Goal: Task Accomplishment & Management: Manage account settings

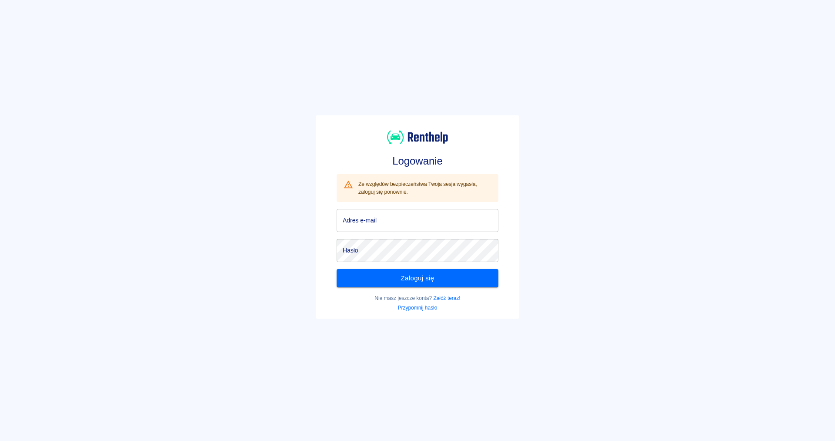
click at [455, 277] on button "Zaloguj się" at bounding box center [418, 278] width 162 height 18
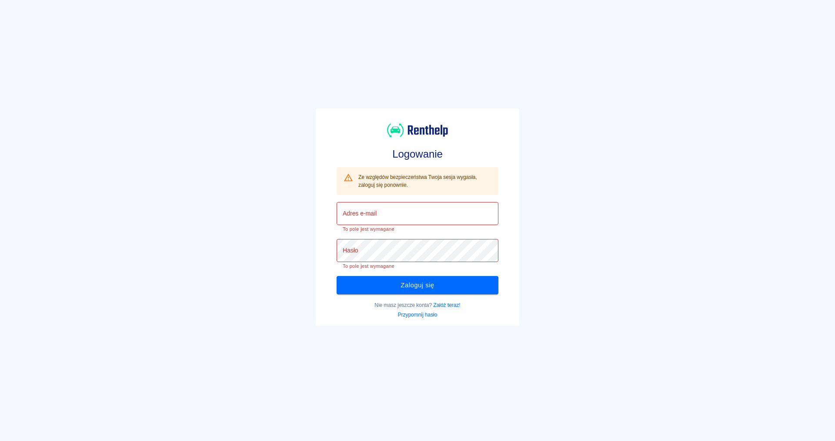
click at [428, 218] on input "Adres e-mail" at bounding box center [418, 213] width 162 height 23
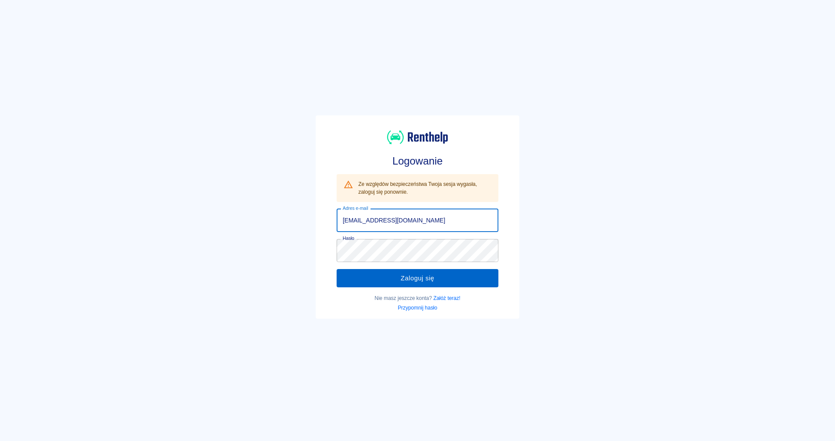
type input "[EMAIL_ADDRESS][DOMAIN_NAME]"
click at [398, 271] on button "Zaloguj się" at bounding box center [418, 278] width 162 height 18
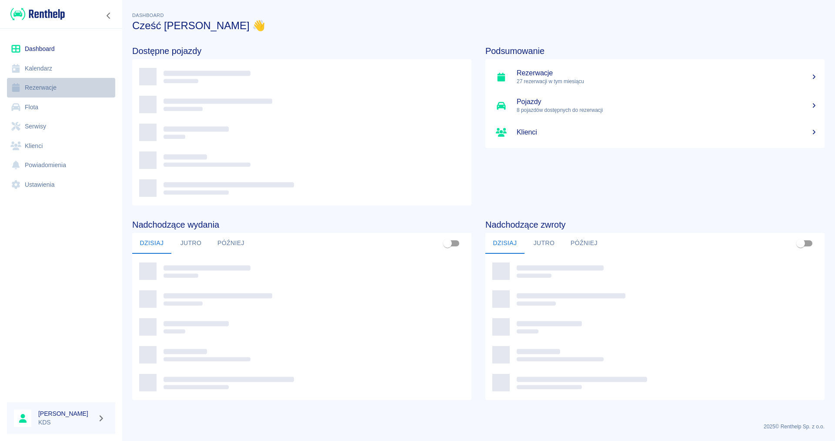
click at [41, 81] on link "Rezerwacje" at bounding box center [61, 88] width 108 height 20
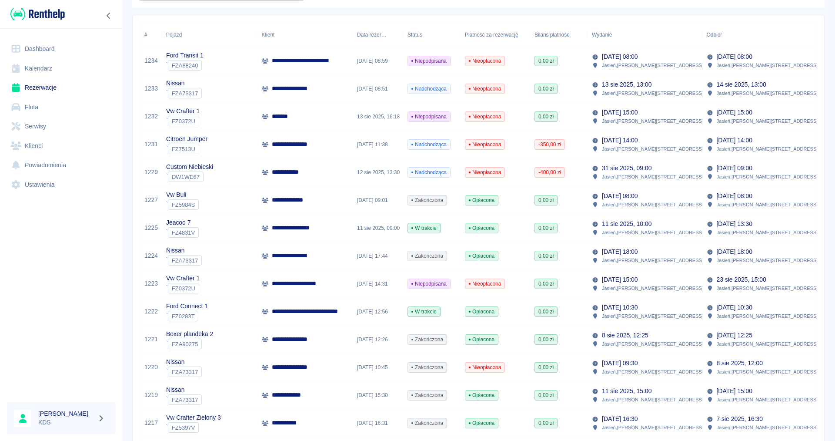
scroll to position [123, 0]
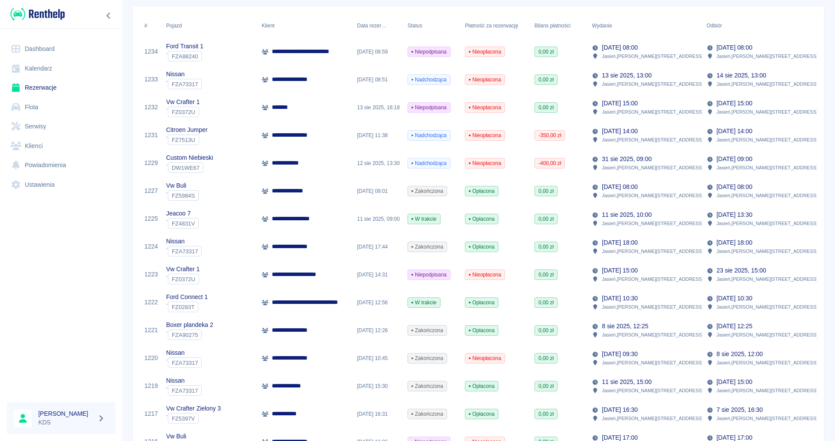
click at [511, 137] on div "Nieopłacona" at bounding box center [496, 135] width 70 height 28
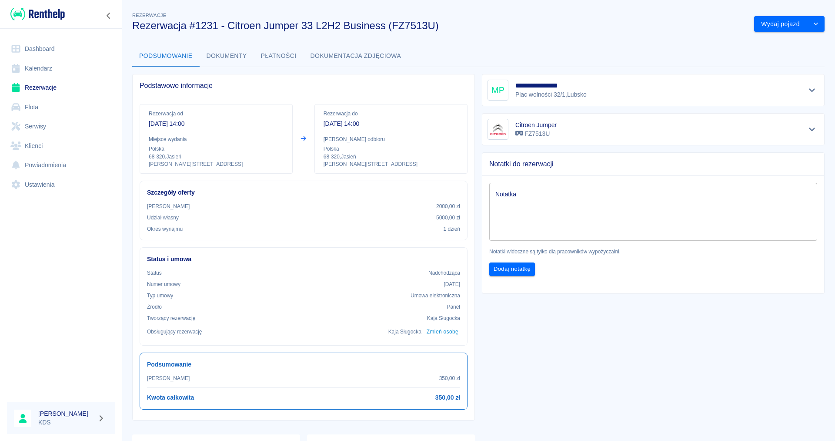
click at [274, 54] on button "Płatności" at bounding box center [279, 56] width 50 height 21
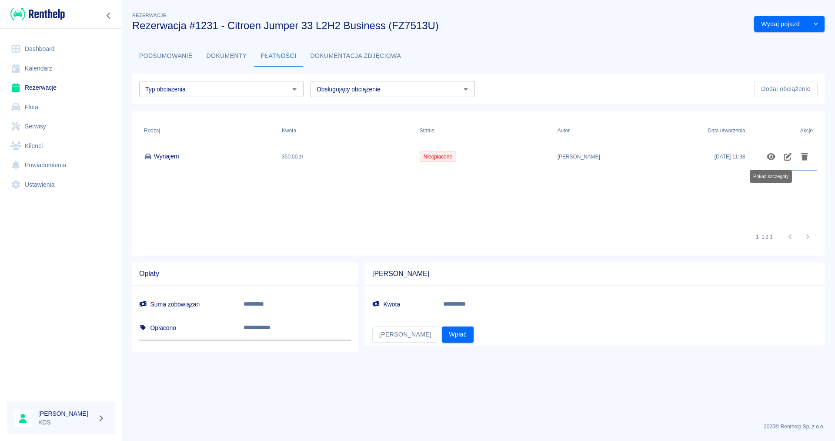
click at [771, 155] on icon "Pokaż szczegóły" at bounding box center [771, 157] width 10 height 8
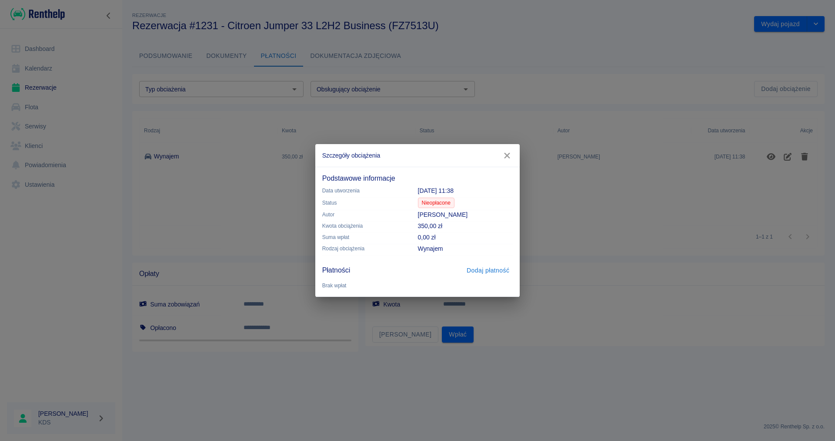
click at [505, 155] on icon "button" at bounding box center [506, 155] width 11 height 9
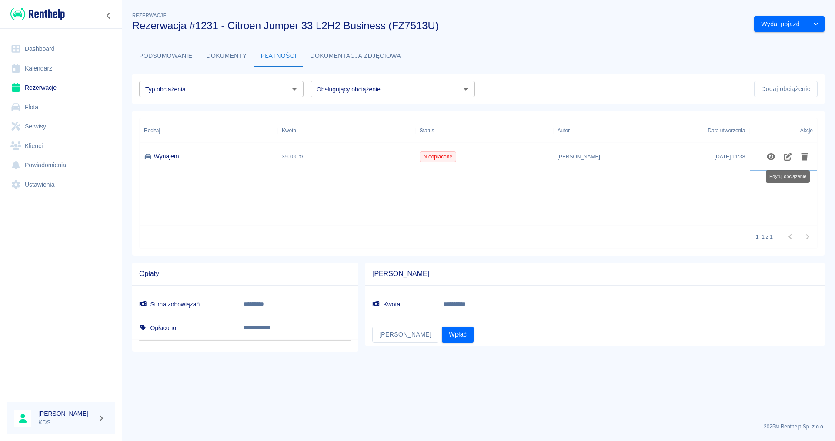
click at [788, 159] on icon "Edytuj obciążenie" at bounding box center [788, 157] width 10 height 8
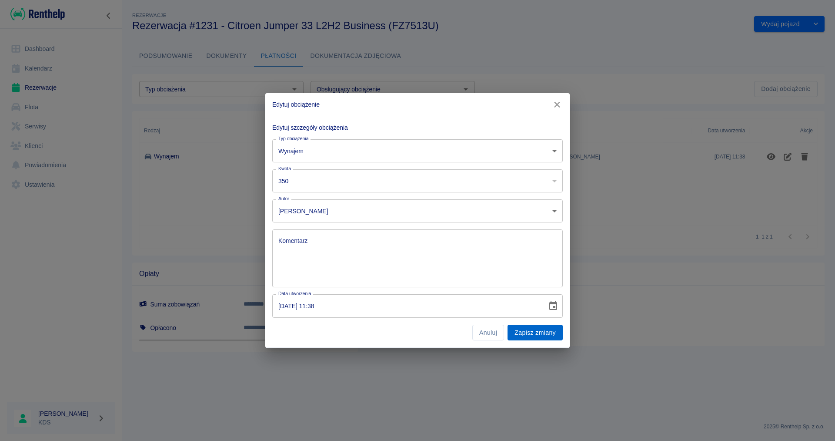
click at [525, 328] on button "Zapisz zmiany" at bounding box center [535, 332] width 55 height 16
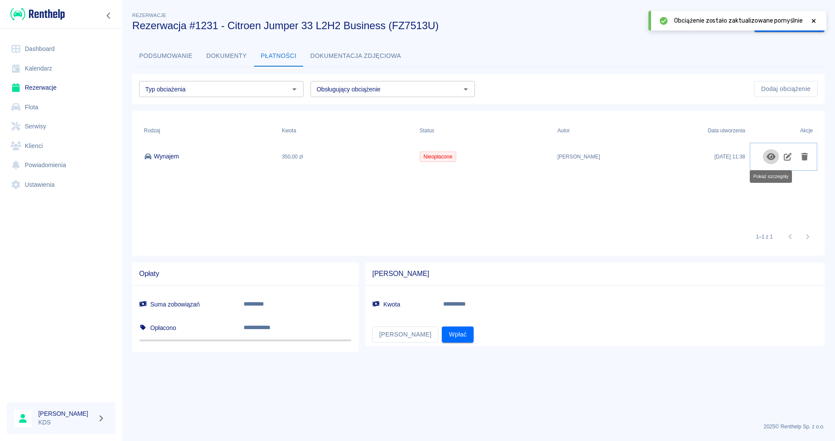
click at [773, 154] on icon "Pokaż szczegóły" at bounding box center [771, 156] width 9 height 7
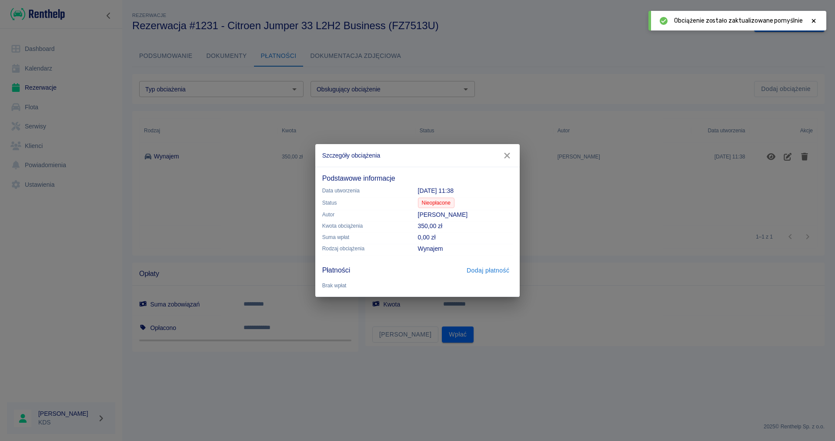
click at [482, 274] on button "Dodaj płatność" at bounding box center [488, 270] width 50 height 16
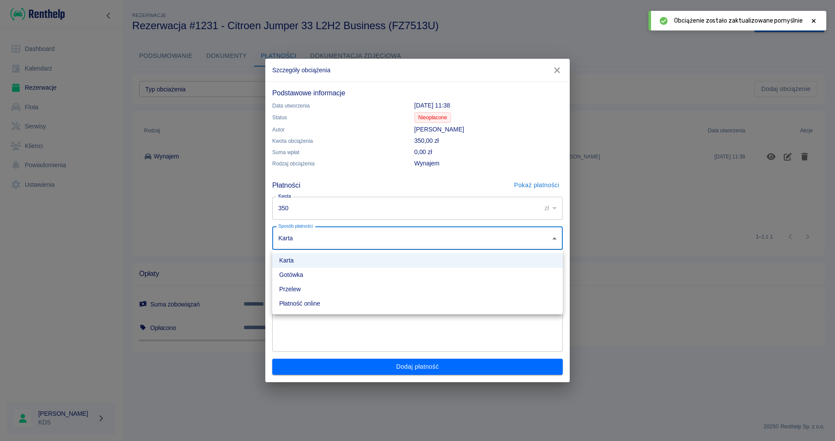
click at [534, 243] on body "**********" at bounding box center [417, 220] width 835 height 441
click at [313, 273] on li "Gotówka" at bounding box center [417, 274] width 291 height 14
type input "cash"
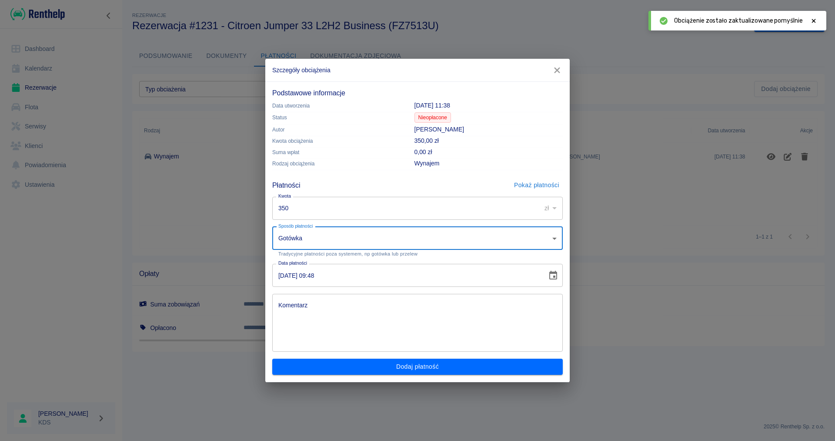
click at [344, 332] on textarea "Komentarz" at bounding box center [417, 322] width 278 height 43
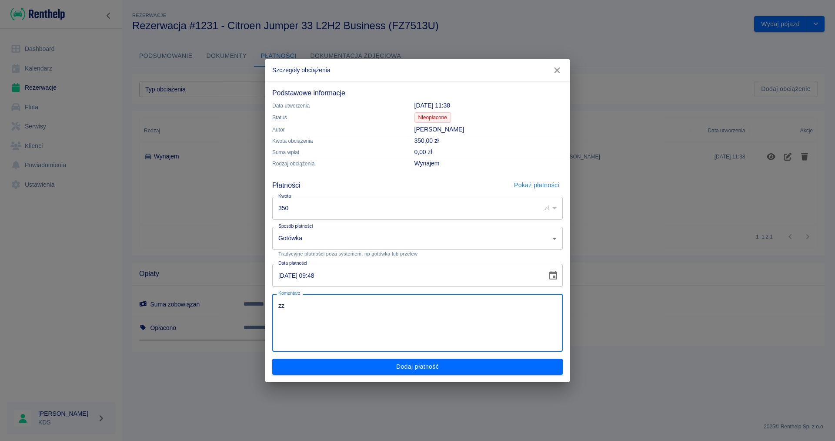
type textarea "z"
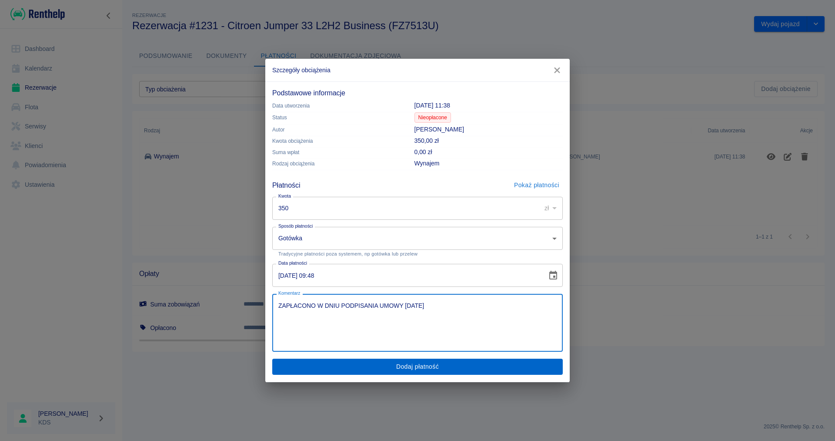
type textarea "ZAPŁACONO W DNIU PODPISANIA UMOWY [DATE]"
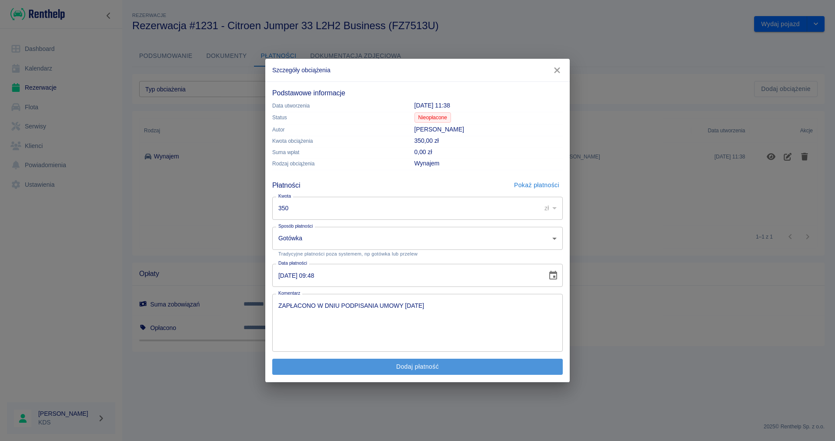
click at [435, 366] on button "Dodaj płatność" at bounding box center [417, 366] width 291 height 16
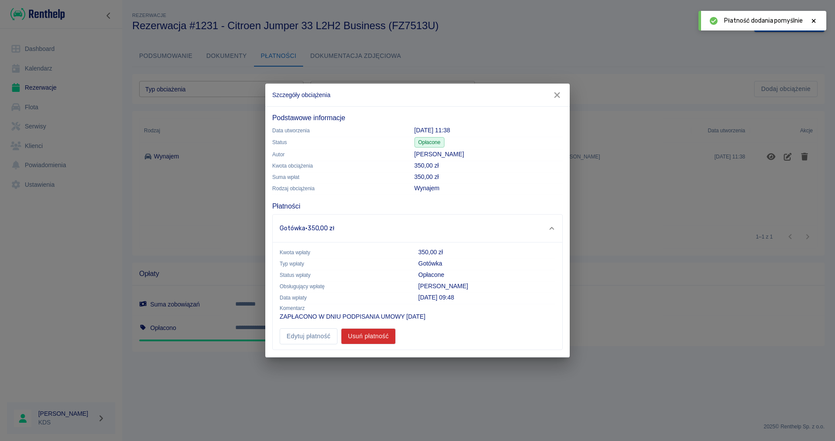
click at [555, 92] on icon "button" at bounding box center [556, 94] width 11 height 9
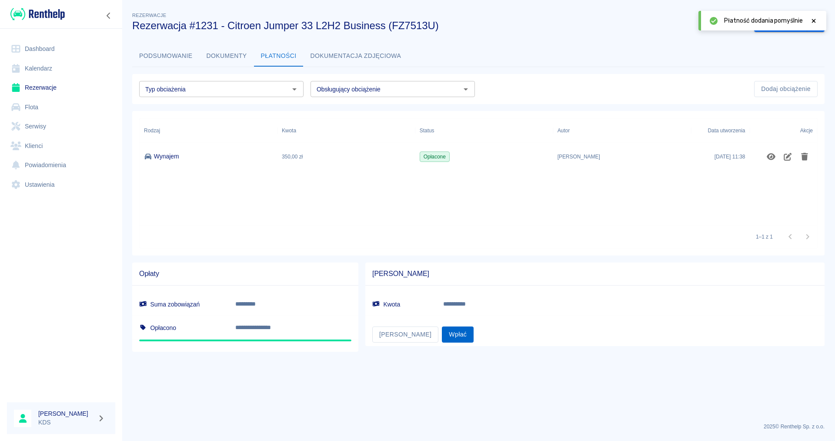
click at [442, 334] on button "Wpłać" at bounding box center [458, 334] width 32 height 16
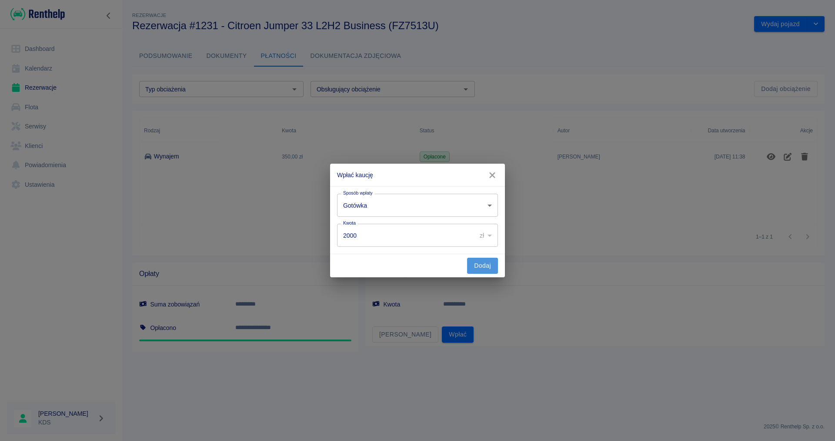
click at [475, 270] on button "Dodaj" at bounding box center [482, 265] width 31 height 16
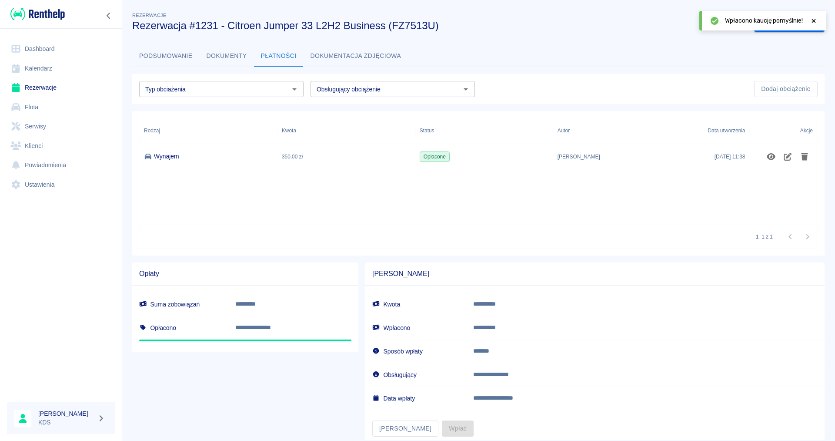
click at [35, 67] on link "Kalendarz" at bounding box center [61, 69] width 108 height 20
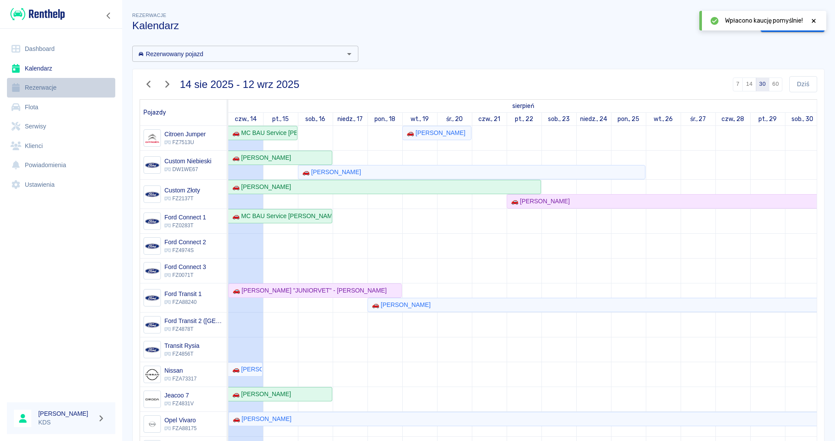
click at [45, 95] on link "Rezerwacje" at bounding box center [61, 88] width 108 height 20
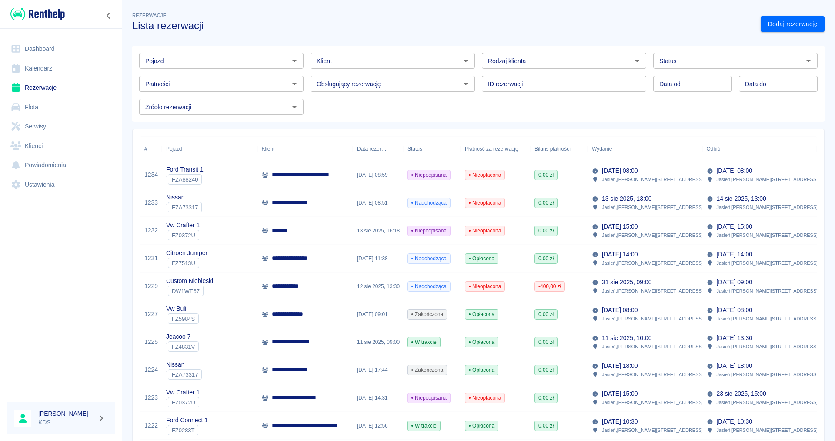
click at [36, 73] on link "Kalendarz" at bounding box center [61, 69] width 108 height 20
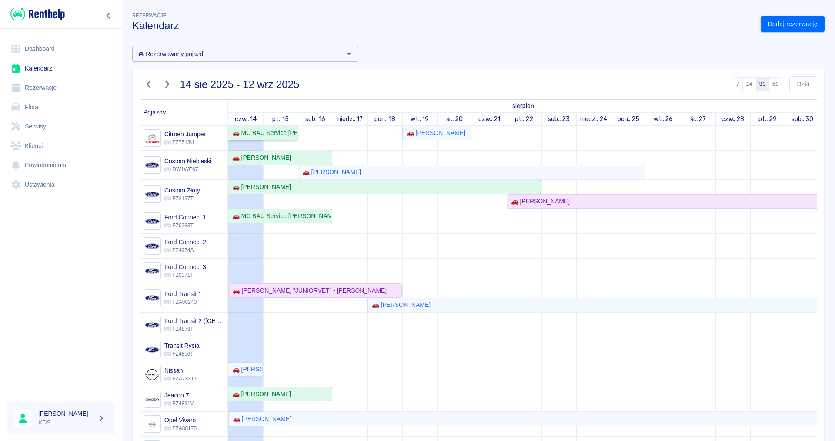
click at [289, 136] on div "🚗 MC BAU Service [PERSON_NAME] - [PERSON_NAME]" at bounding box center [263, 132] width 68 height 9
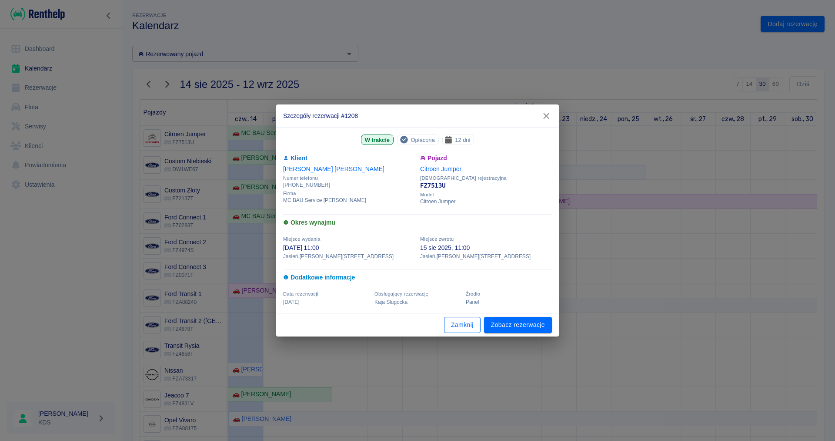
click at [471, 322] on button "Zamknij" at bounding box center [462, 325] width 37 height 16
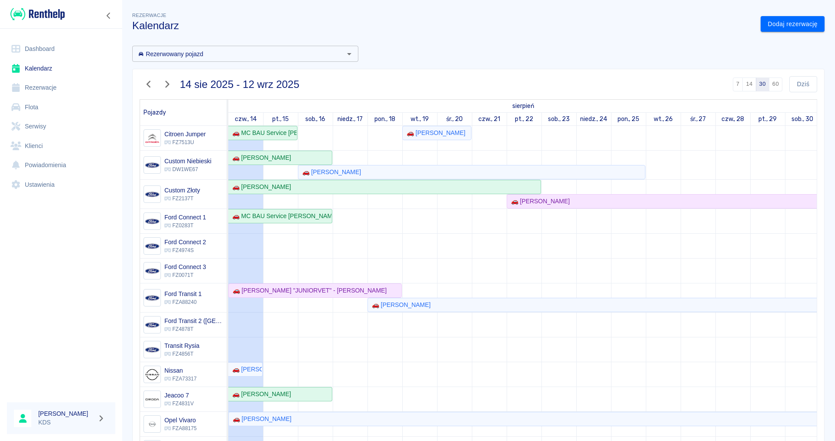
click at [738, 137] on td at bounding box center [732, 343] width 35 height 434
click at [792, 28] on link "Dodaj rezerwację" at bounding box center [793, 24] width 64 height 16
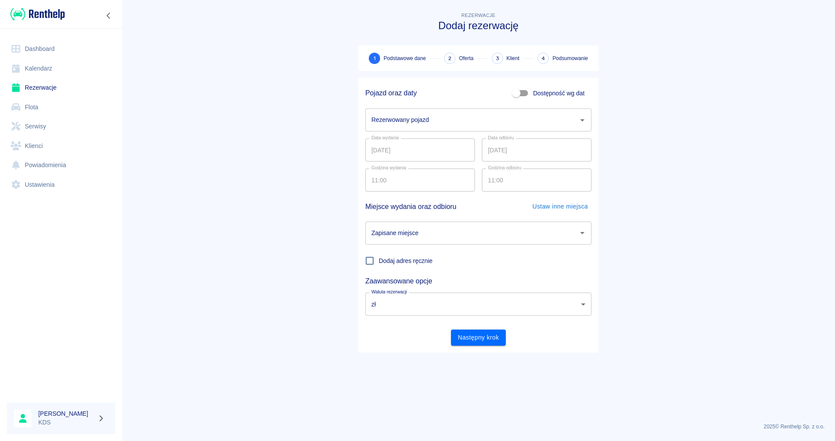
click at [566, 123] on input "Rezerwowany pojazd" at bounding box center [471, 119] width 205 height 15
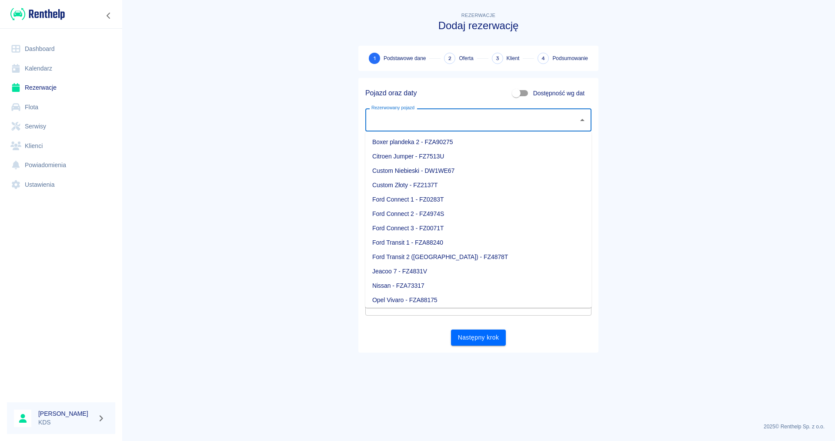
click at [326, 160] on main "Rezerwacje Dodaj rezerwację 1 Podstawowe dane 2 Oferta 3 Klient 4 Podsumowanie …" at bounding box center [478, 212] width 713 height 405
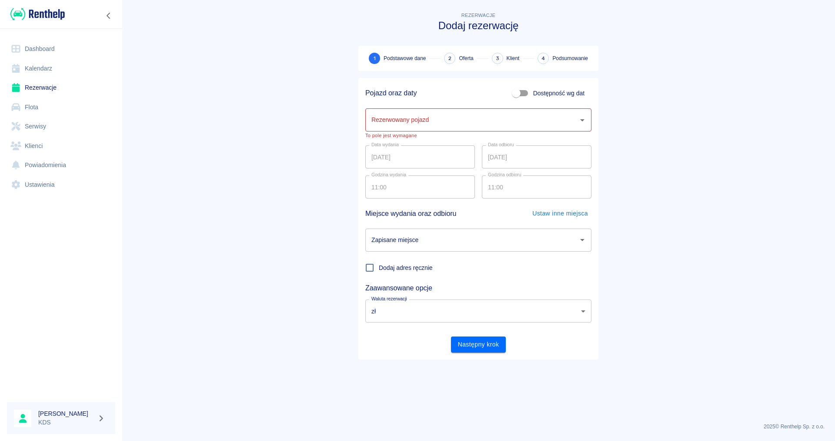
click at [544, 130] on div "Rezerwowany pojazd" at bounding box center [478, 119] width 226 height 23
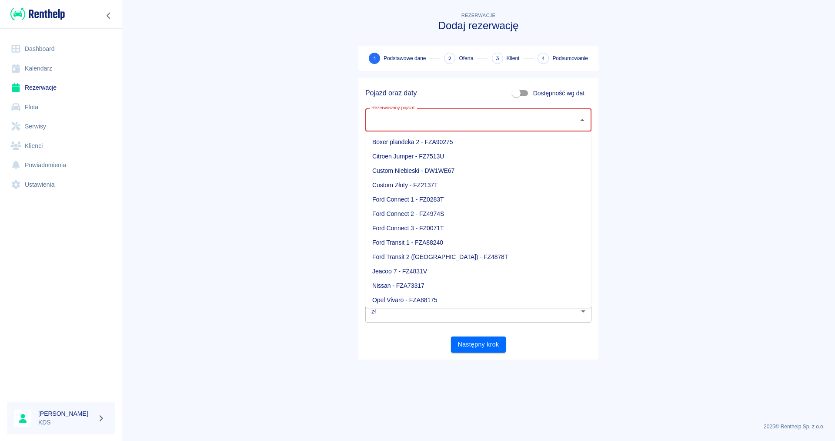
click at [458, 162] on li "Citroen Jumper - FZ7513U" at bounding box center [478, 156] width 226 height 14
type input "Citroen Jumper - FZ7513U"
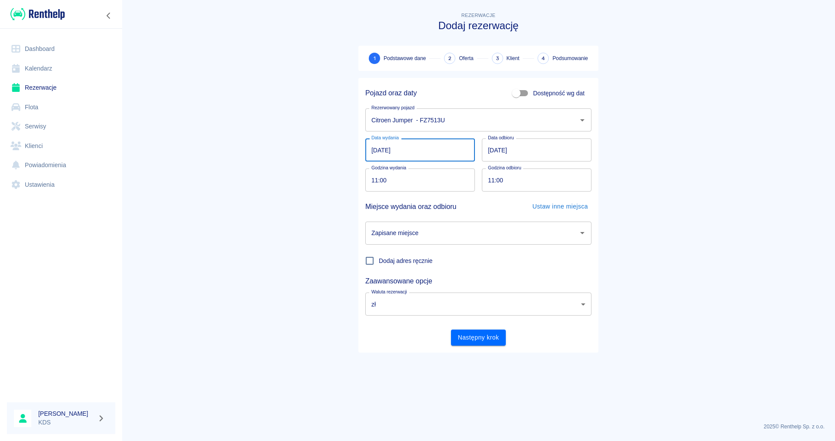
click at [443, 154] on input "[DATE]" at bounding box center [420, 149] width 110 height 23
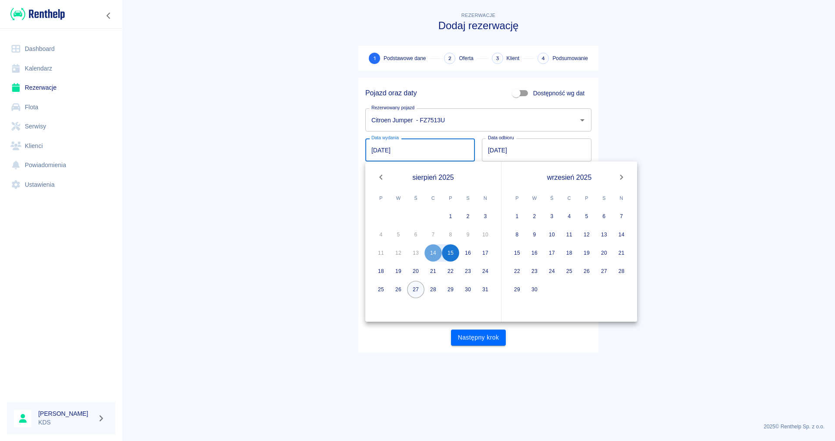
click at [417, 289] on button "27" at bounding box center [415, 289] width 17 height 17
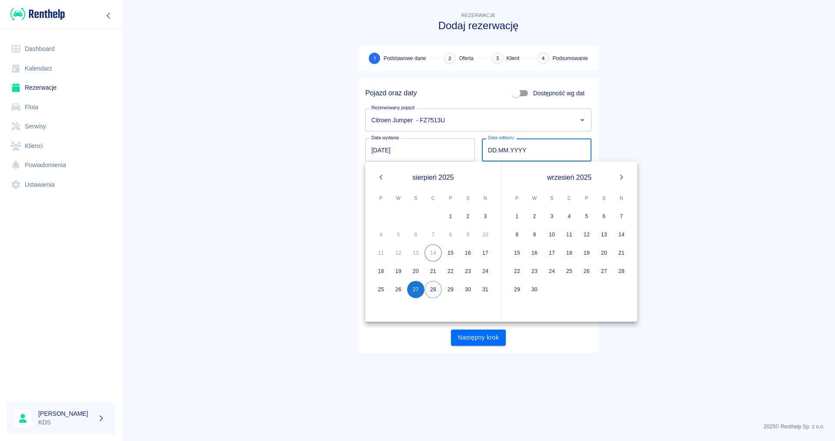
type input "[DATE]"
type input "DD.MM.YYYY"
click at [432, 289] on button "28" at bounding box center [432, 289] width 17 height 17
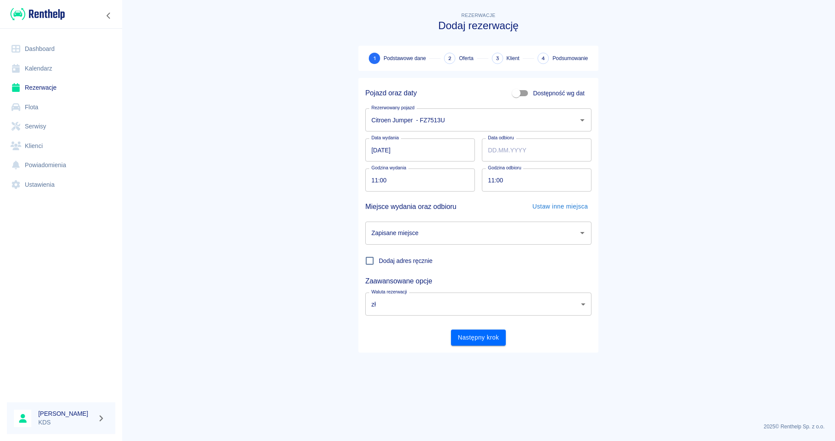
type input "[DATE]"
click at [414, 180] on input "11:00" at bounding box center [417, 179] width 104 height 23
click at [372, 180] on input "11:16" at bounding box center [417, 179] width 104 height 23
type input "16:00"
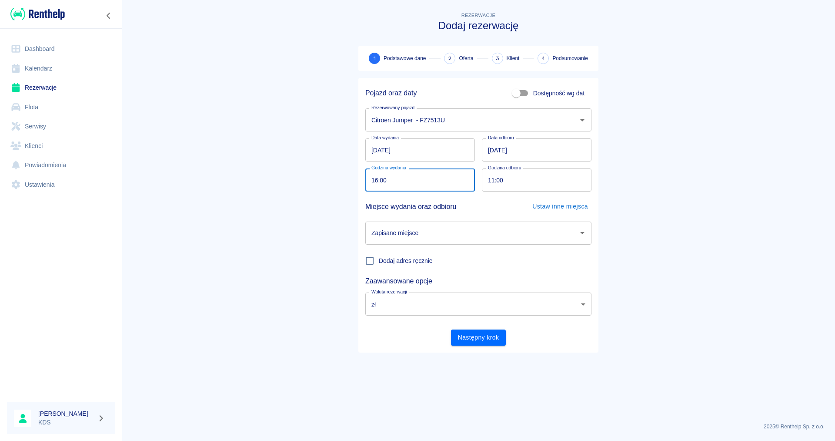
click at [512, 184] on input "11:00" at bounding box center [534, 179] width 104 height 23
click at [500, 242] on div "Zapisane miejsce" at bounding box center [478, 232] width 226 height 23
type input "16:00"
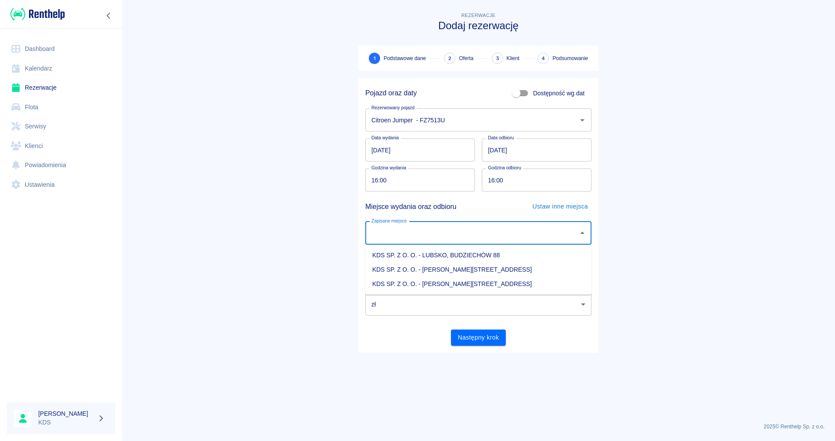
click at [461, 284] on li "KDS SP. Z O. O. - [PERSON_NAME][STREET_ADDRESS]" at bounding box center [478, 284] width 226 height 14
type input "KDS SP. Z O. O. - [PERSON_NAME][STREET_ADDRESS]"
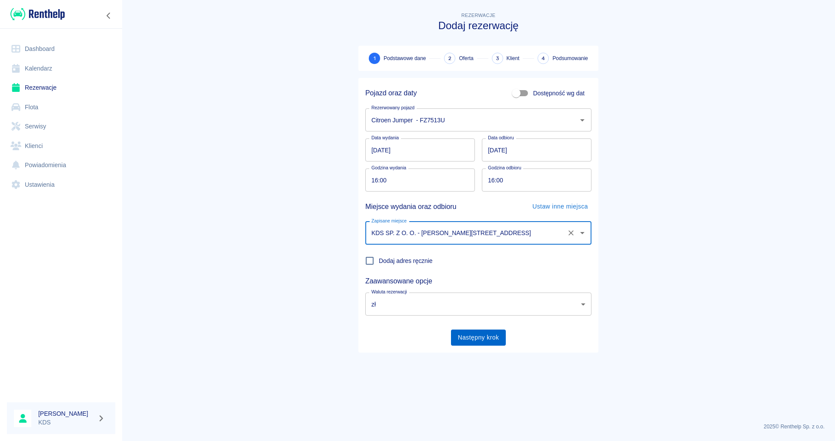
click at [472, 336] on button "Następny krok" at bounding box center [478, 337] width 55 height 16
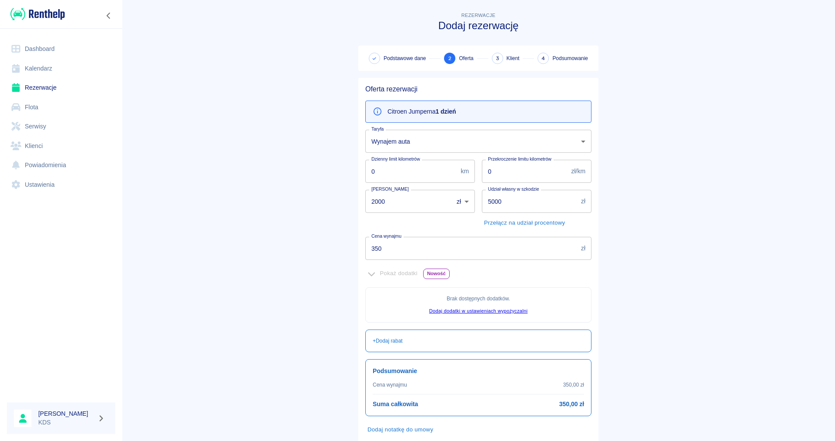
click at [427, 251] on input "350" at bounding box center [471, 248] width 212 height 23
type input "3"
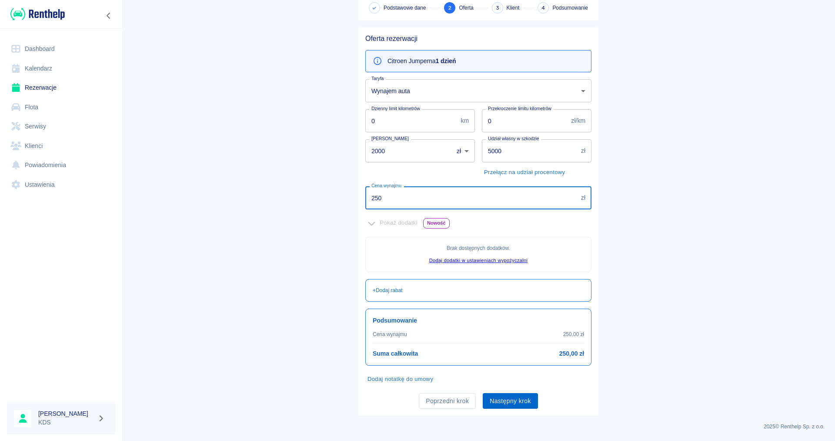
type input "250"
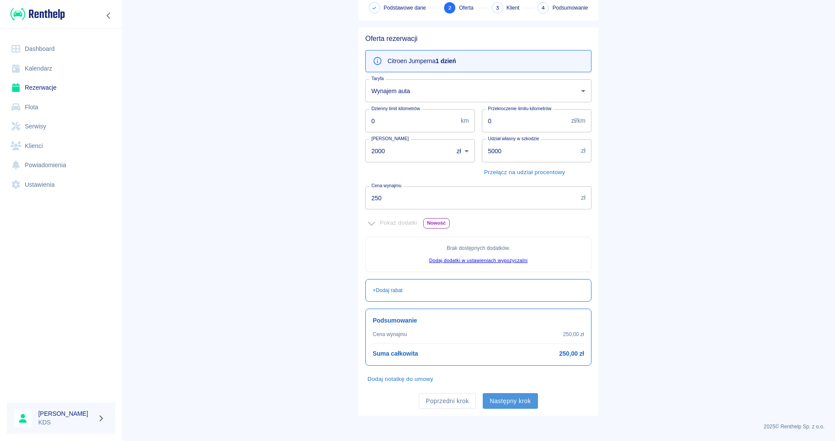
click at [512, 403] on button "Następny krok" at bounding box center [510, 401] width 55 height 16
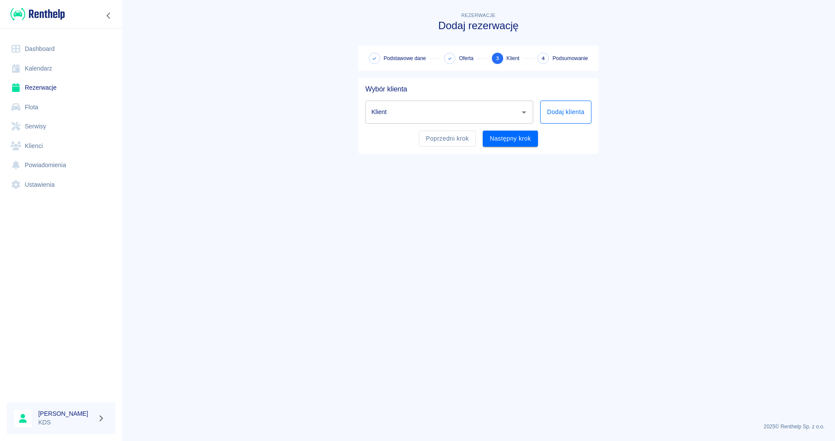
click at [546, 107] on button "Dodaj klienta" at bounding box center [565, 111] width 51 height 23
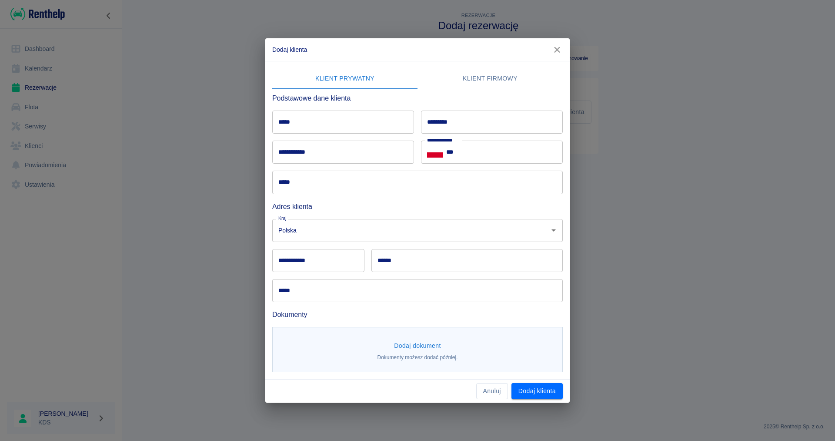
click at [305, 127] on input "*****" at bounding box center [343, 121] width 142 height 23
type input "*"
type input "*****"
click at [538, 118] on input "*********" at bounding box center [492, 121] width 142 height 23
type input "*********"
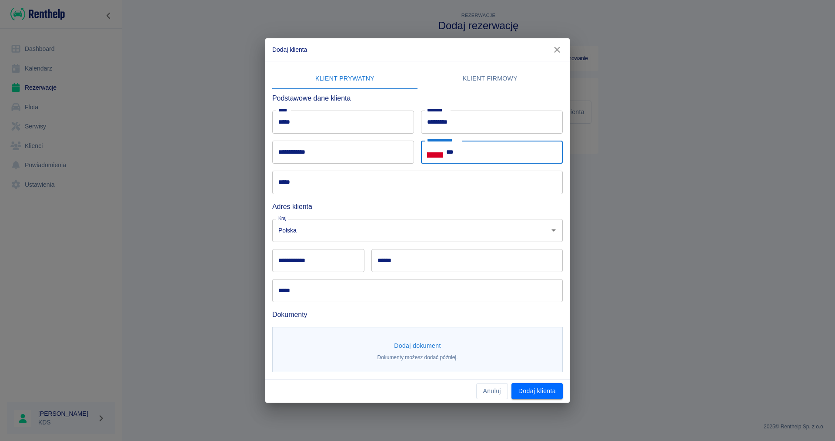
click at [485, 157] on input "***" at bounding box center [504, 151] width 117 height 23
click at [475, 205] on h6 "Adres klienta" at bounding box center [417, 206] width 291 height 11
click at [501, 148] on input "***" at bounding box center [504, 151] width 117 height 23
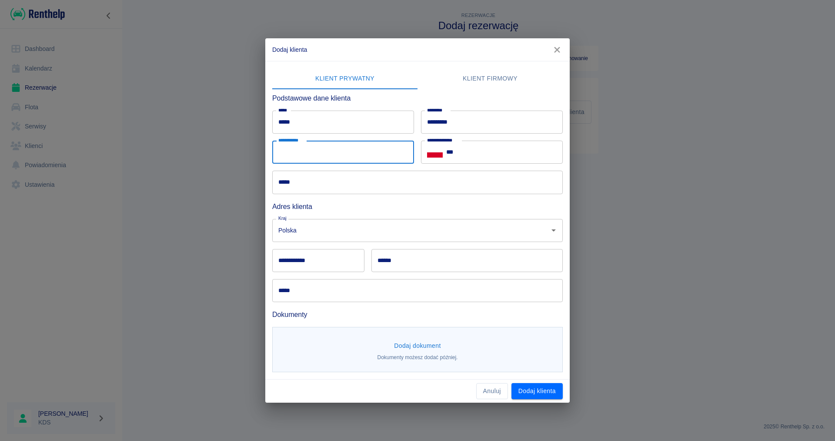
click at [392, 150] on input "**********" at bounding box center [343, 151] width 142 height 23
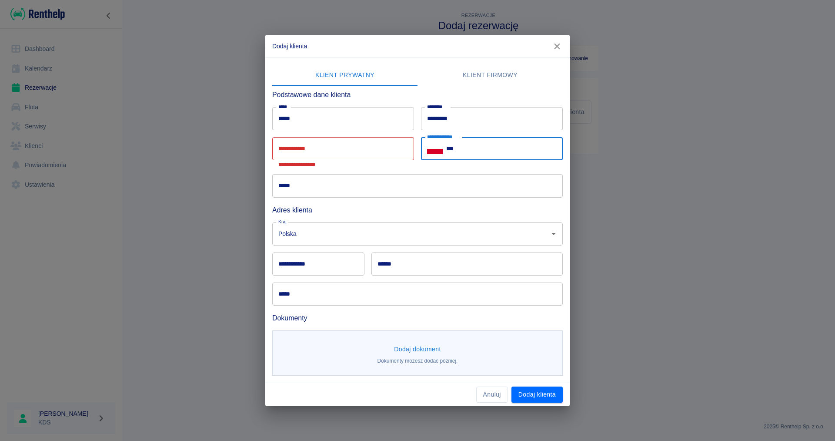
click at [502, 157] on input "***" at bounding box center [504, 148] width 117 height 23
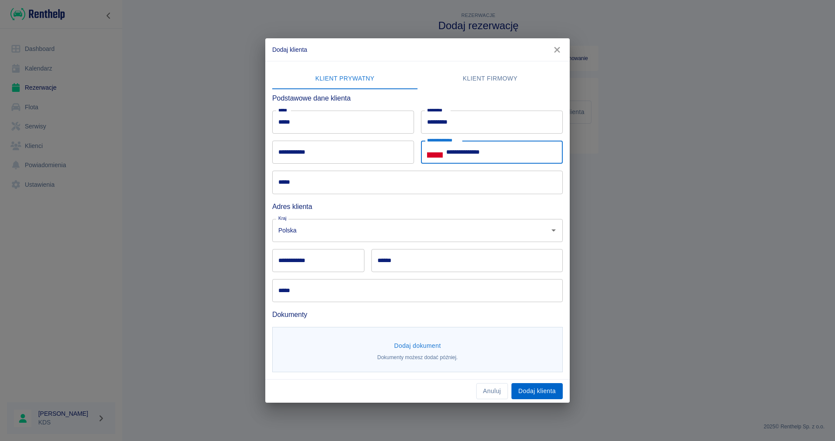
type input "**********"
click at [531, 396] on button "Dodaj klienta" at bounding box center [536, 391] width 51 height 16
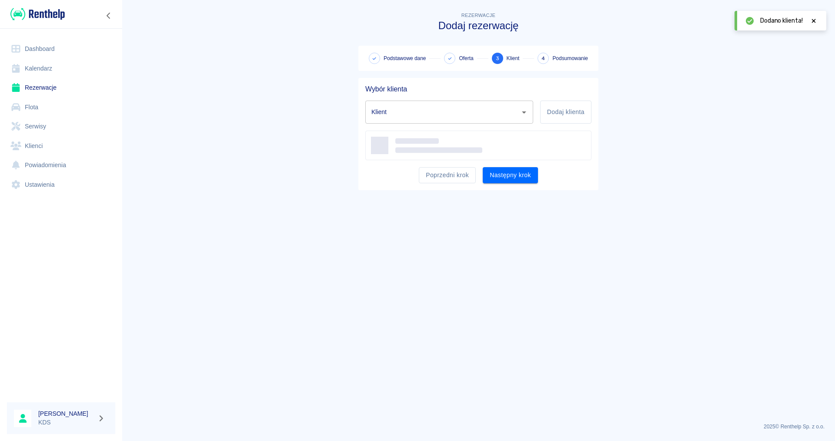
type input "[PERSON_NAME] ([PHONE_NUMBER])"
click at [517, 181] on button "Następny krok" at bounding box center [510, 178] width 55 height 16
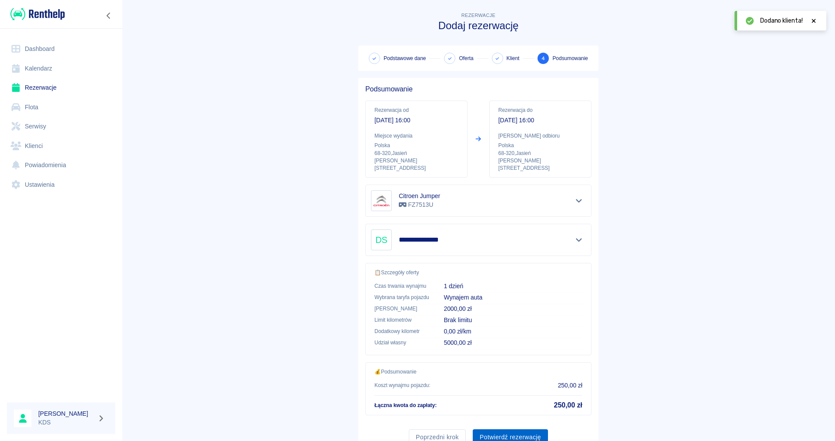
click at [517, 430] on button "Potwierdź rezerwację" at bounding box center [510, 437] width 75 height 16
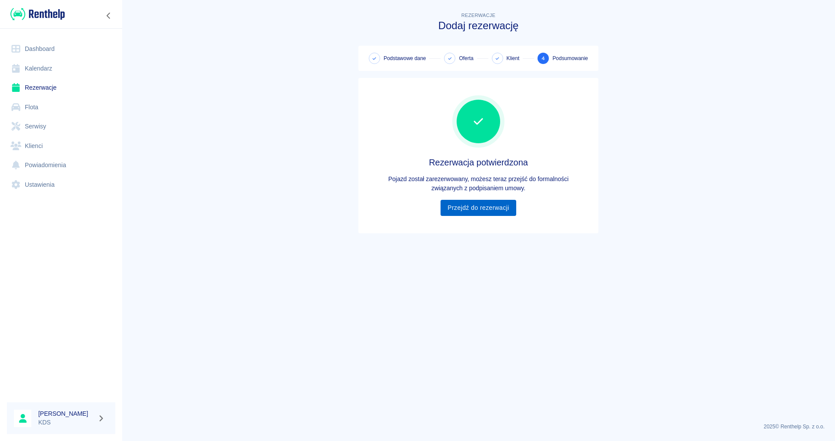
click at [478, 211] on link "Przejdź do rezerwacji" at bounding box center [478, 208] width 75 height 16
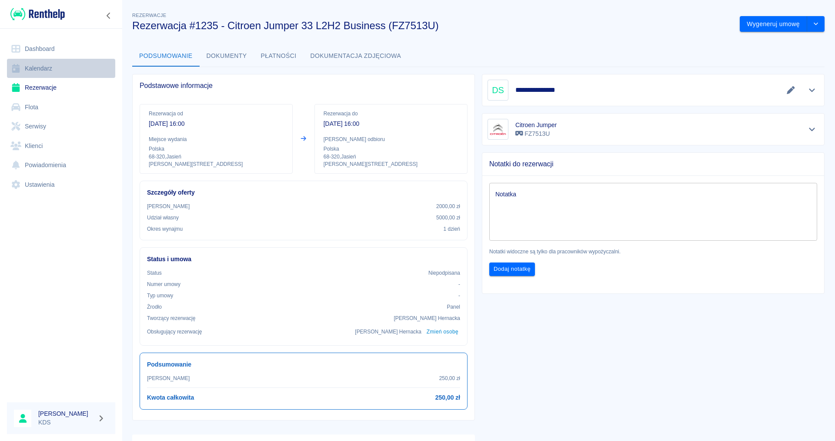
click at [50, 67] on link "Kalendarz" at bounding box center [61, 69] width 108 height 20
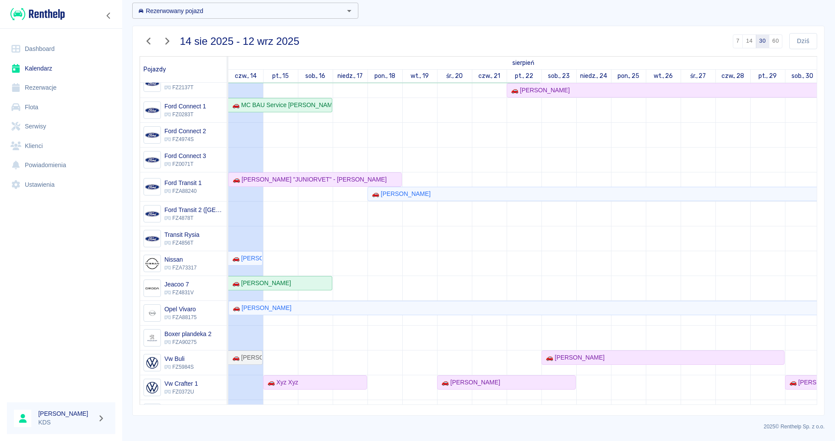
scroll to position [70, 0]
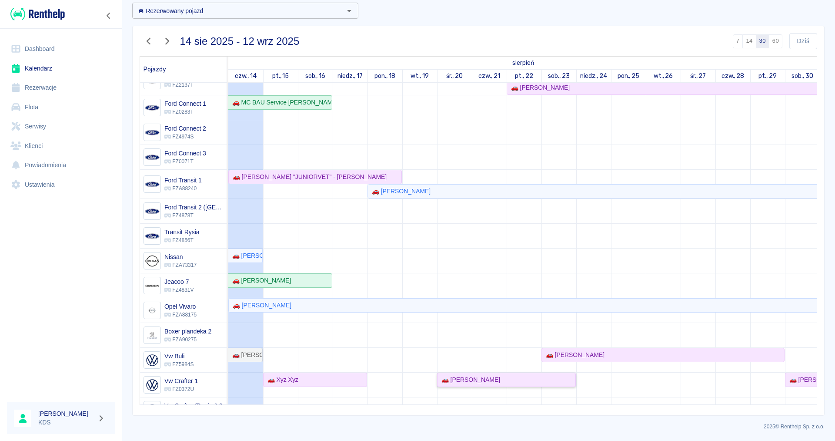
click at [561, 382] on div "🚗 [PERSON_NAME]" at bounding box center [506, 379] width 137 height 9
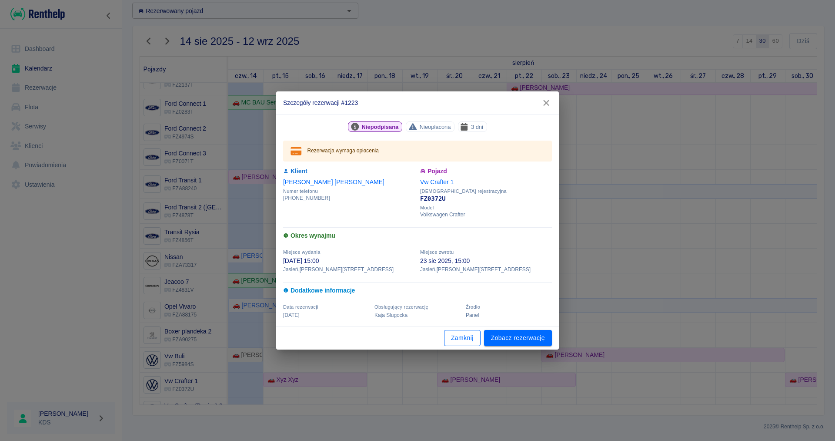
click at [456, 339] on button "Zamknij" at bounding box center [462, 338] width 37 height 16
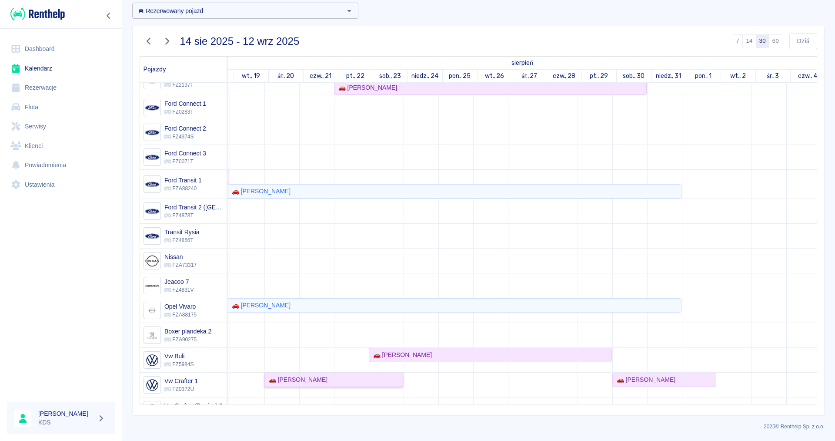
scroll to position [0, 173]
click at [399, 380] on div "🚗 [PERSON_NAME]" at bounding box center [333, 379] width 137 height 9
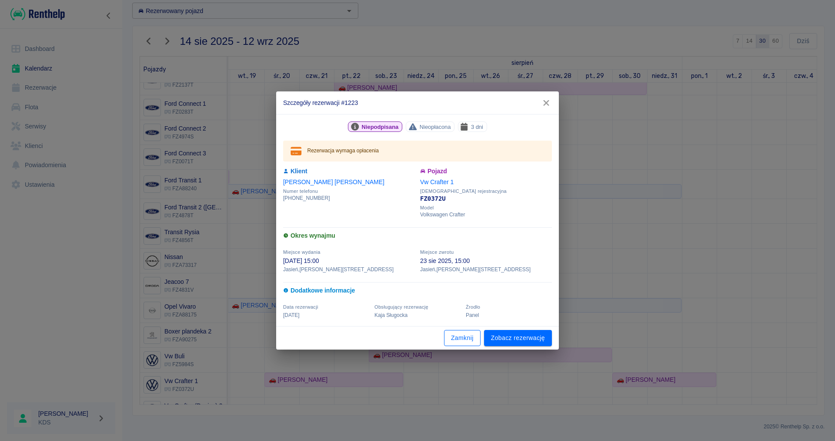
click at [468, 334] on button "Zamknij" at bounding box center [462, 338] width 37 height 16
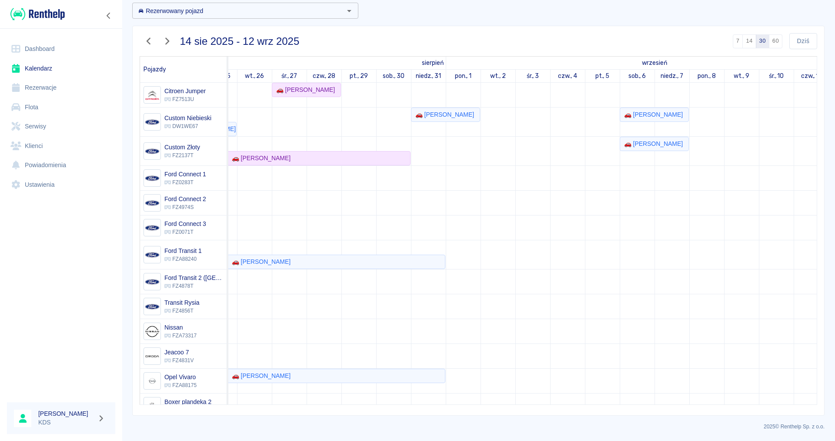
scroll to position [0, 455]
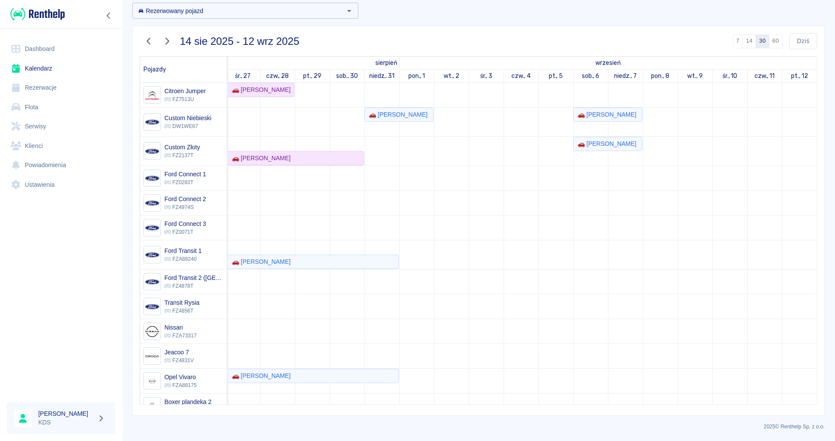
click at [779, 40] on button "60" at bounding box center [775, 41] width 13 height 14
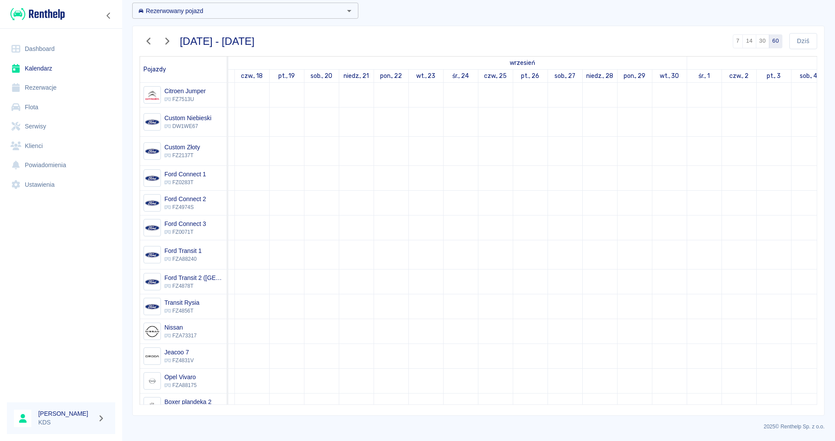
scroll to position [0, 0]
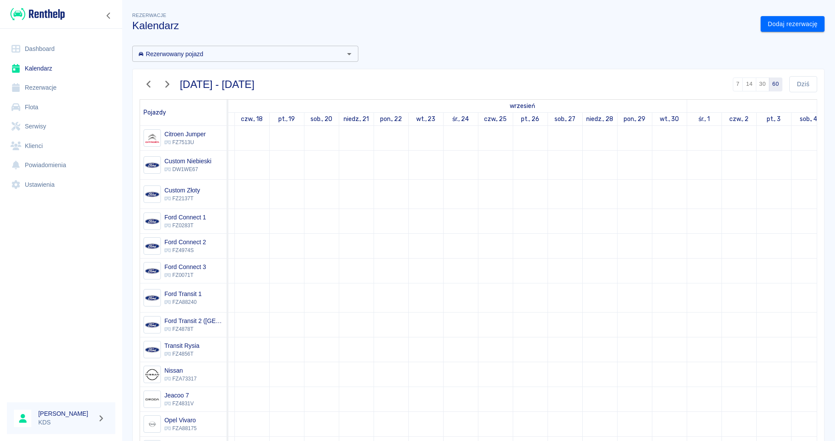
click at [147, 81] on icon "button" at bounding box center [148, 84] width 11 height 9
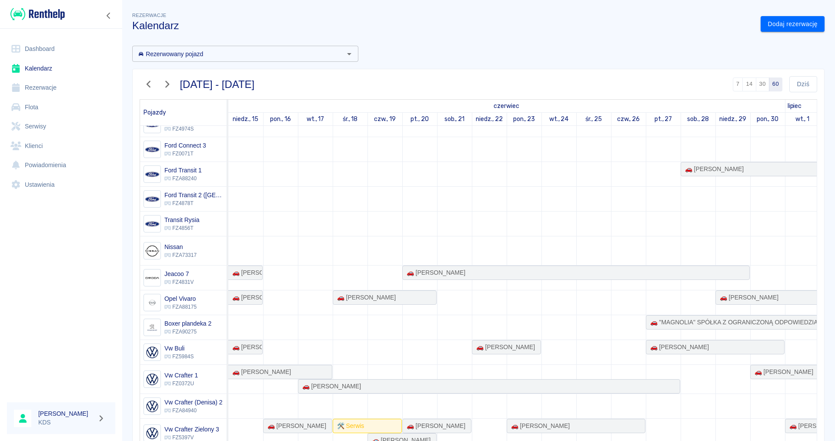
scroll to position [43, 0]
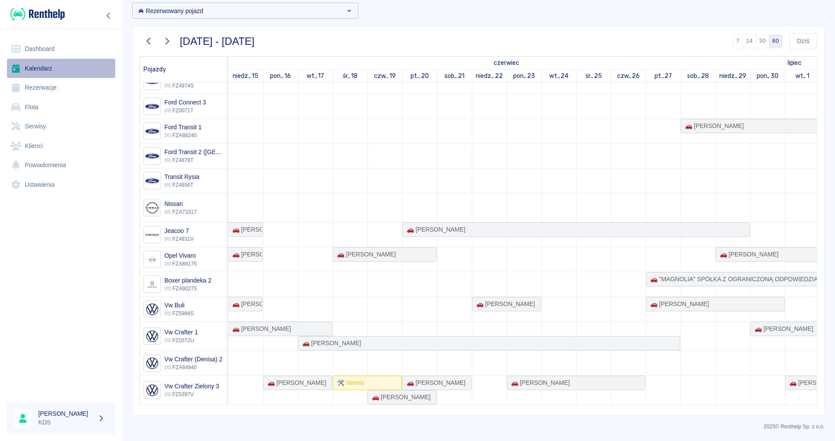
click at [57, 70] on link "Kalendarz" at bounding box center [61, 69] width 108 height 20
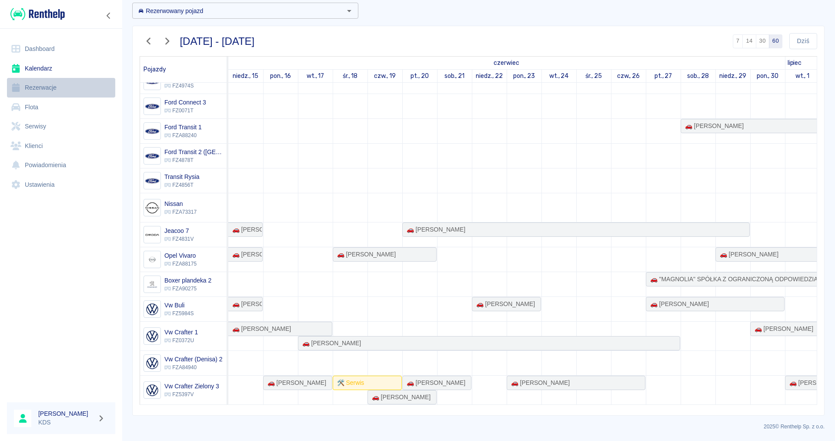
click at [62, 83] on link "Rezerwacje" at bounding box center [61, 88] width 108 height 20
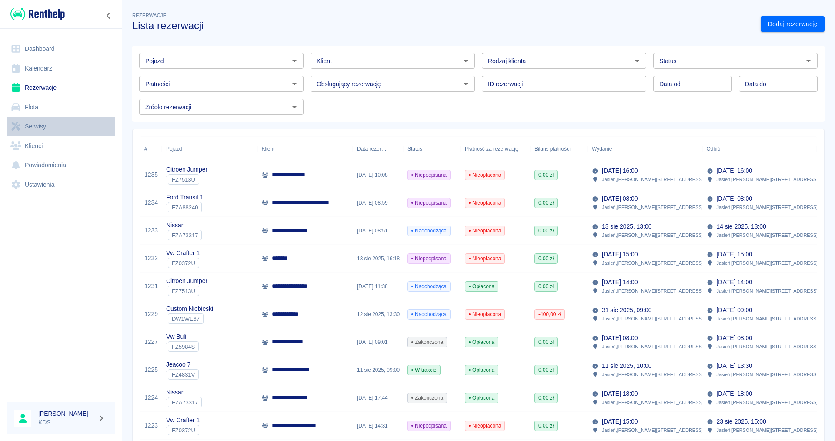
click at [75, 127] on link "Serwisy" at bounding box center [61, 127] width 108 height 20
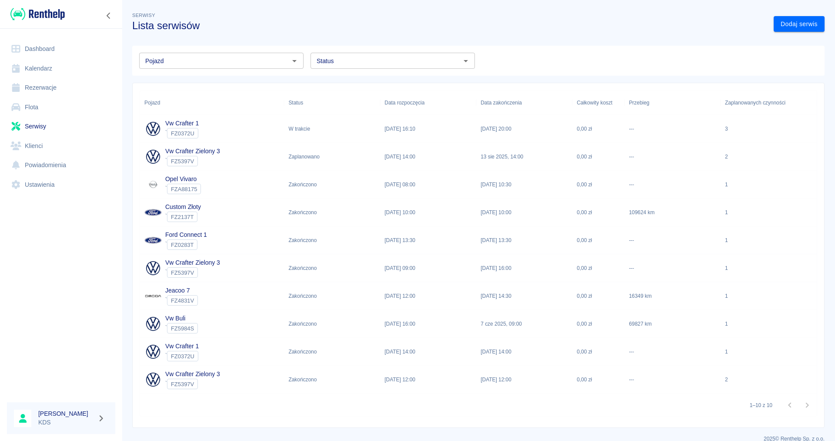
click at [373, 130] on div "W trakcie" at bounding box center [332, 129] width 96 height 28
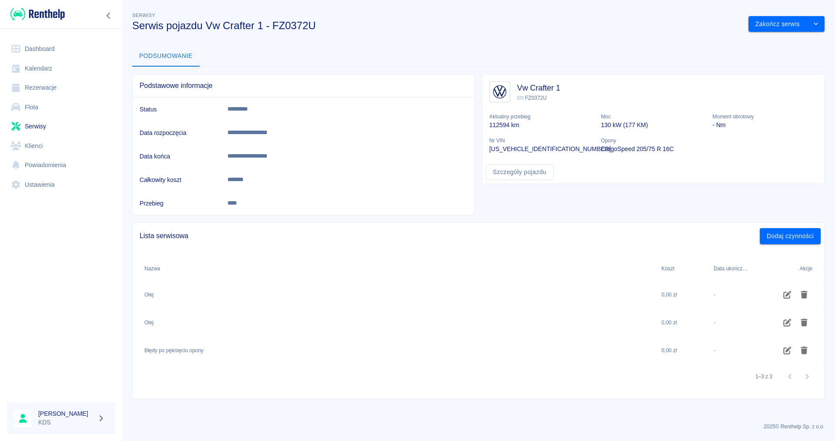
drag, startPoint x: 37, startPoint y: 73, endPoint x: 53, endPoint y: 62, distance: 19.3
click at [38, 73] on link "Kalendarz" at bounding box center [61, 69] width 108 height 20
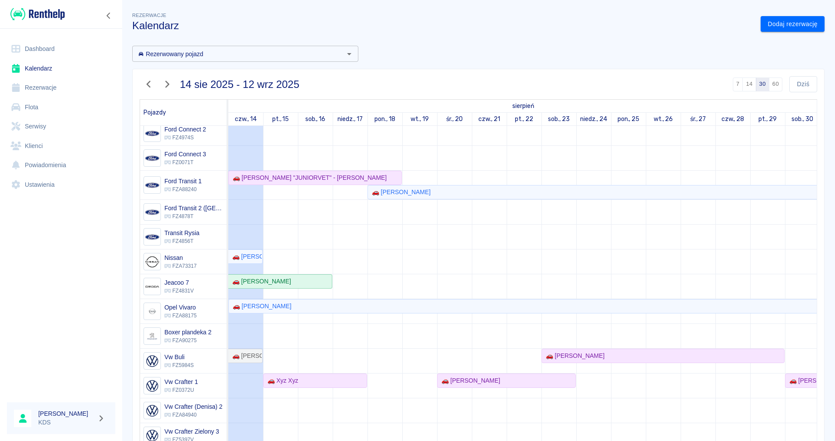
scroll to position [43, 0]
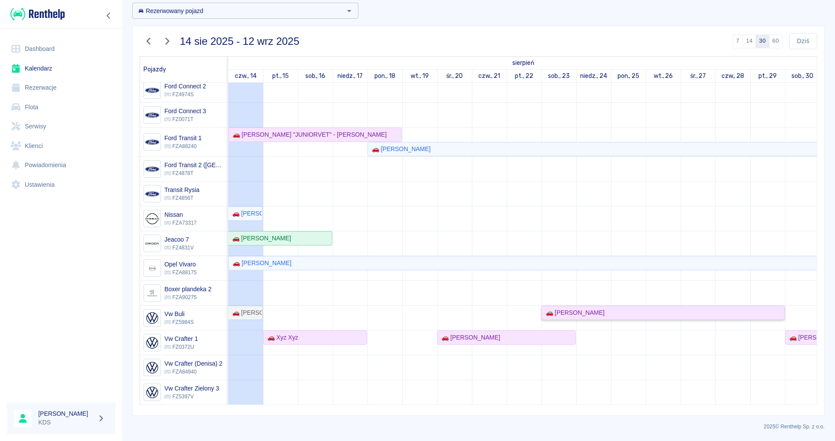
click at [722, 314] on div "🚗 [PERSON_NAME]" at bounding box center [662, 312] width 241 height 9
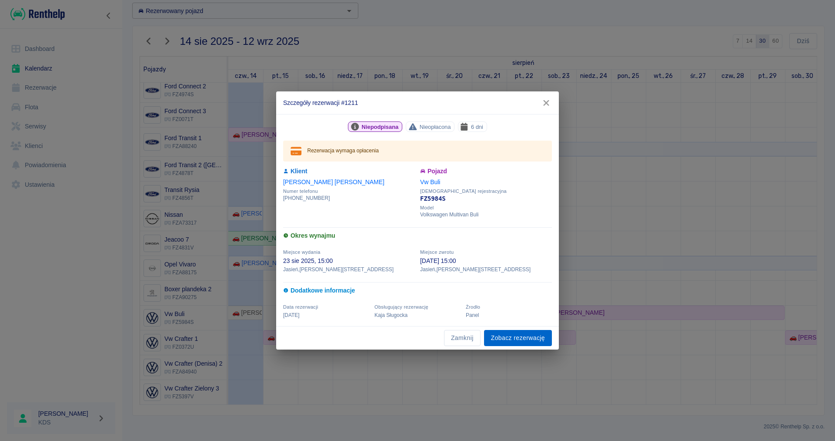
click at [501, 340] on link "Zobacz rezerwację" at bounding box center [518, 338] width 68 height 16
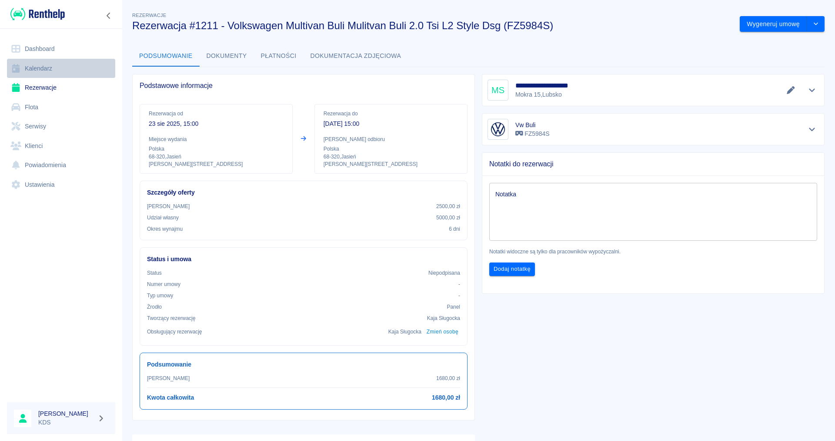
click at [30, 69] on link "Kalendarz" at bounding box center [61, 69] width 108 height 20
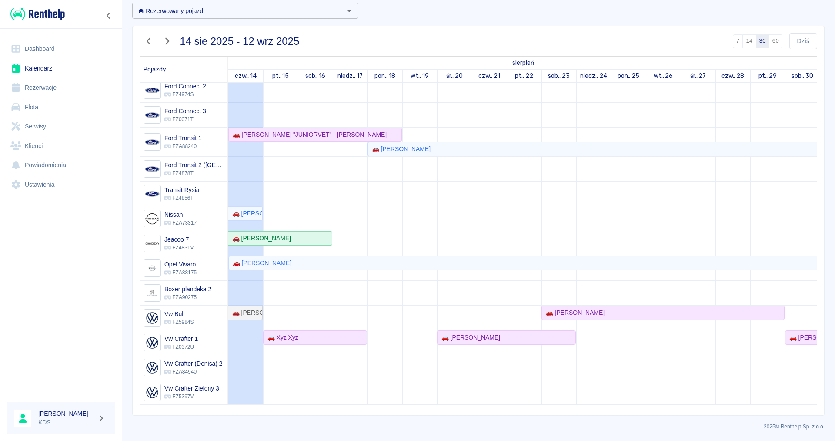
scroll to position [113, 0]
drag, startPoint x: 821, startPoint y: 268, endPoint x: 821, endPoint y: 274, distance: 6.5
click at [821, 274] on div "[DATE] - [DATE] 7 14 30 60 [DATE] Pojazdy sierpień wrzesień czw., 14 pt., 15 so…" at bounding box center [478, 220] width 691 height 389
click at [663, 316] on div "🚗 [PERSON_NAME]" at bounding box center [662, 312] width 241 height 9
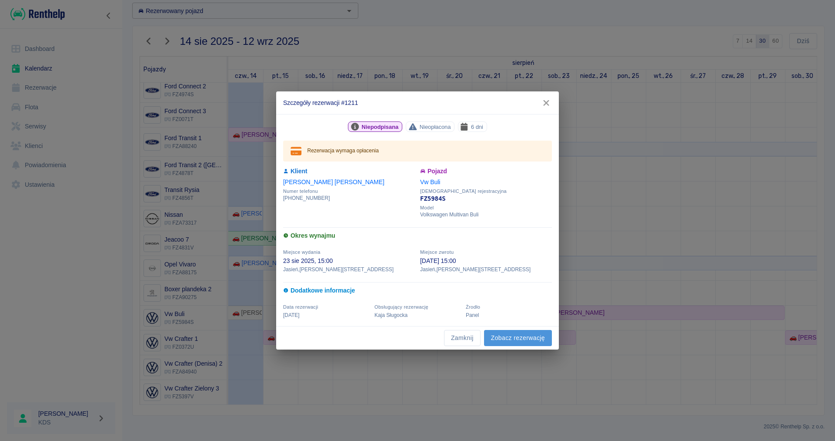
click at [518, 342] on link "Zobacz rezerwację" at bounding box center [518, 338] width 68 height 16
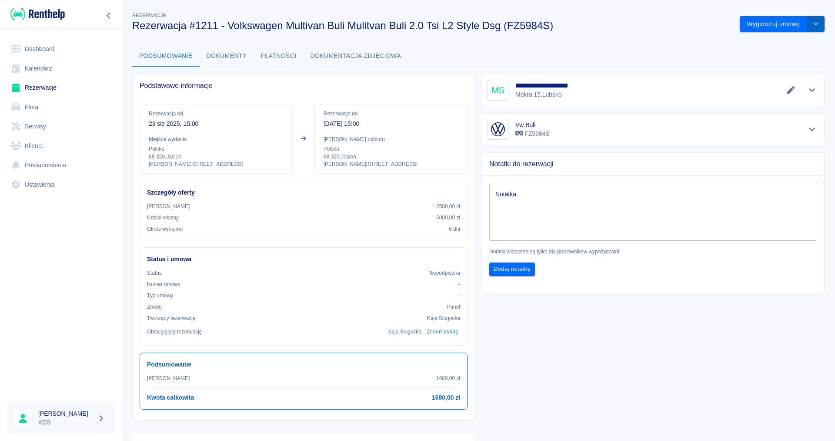
click at [815, 29] on button "drop-down" at bounding box center [815, 24] width 17 height 16
drag, startPoint x: 701, startPoint y: 60, endPoint x: 716, endPoint y: 70, distance: 17.4
click at [705, 62] on div "Podsumowanie Dokumenty Płatności Dokumentacja zdjęciowa" at bounding box center [478, 56] width 692 height 21
click at [817, 28] on button "drop-down" at bounding box center [815, 24] width 17 height 16
drag, startPoint x: 775, startPoint y: 42, endPoint x: 405, endPoint y: 244, distance: 421.7
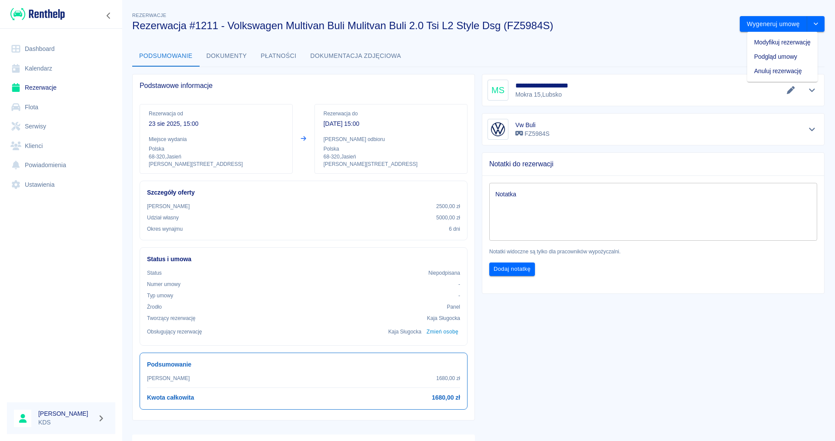
click at [419, 234] on div "**********" at bounding box center [478, 263] width 713 height 520
click at [817, 27] on button "drop-down" at bounding box center [815, 24] width 17 height 16
click at [763, 47] on li "Modyfikuj rezerwację" at bounding box center [782, 42] width 70 height 14
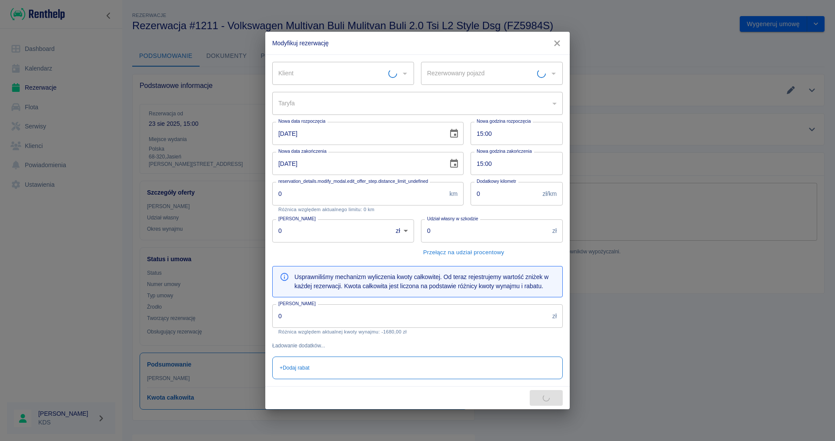
type input "Vw Buli - FZ5984S"
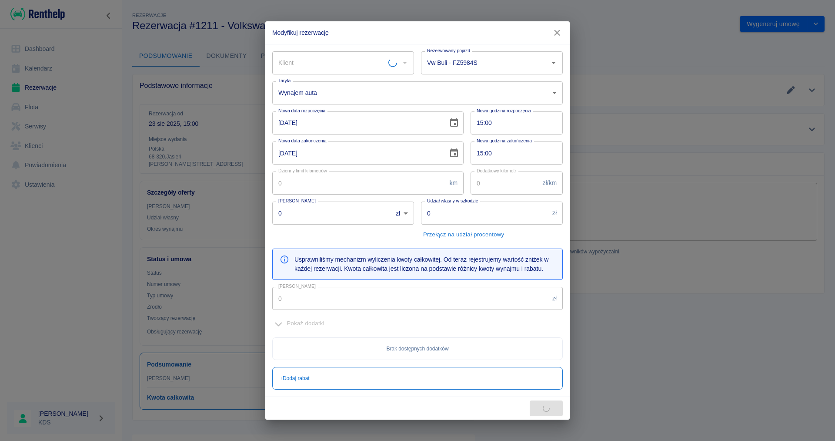
type input "[PERSON_NAME]"
type input "2500"
type input "5000"
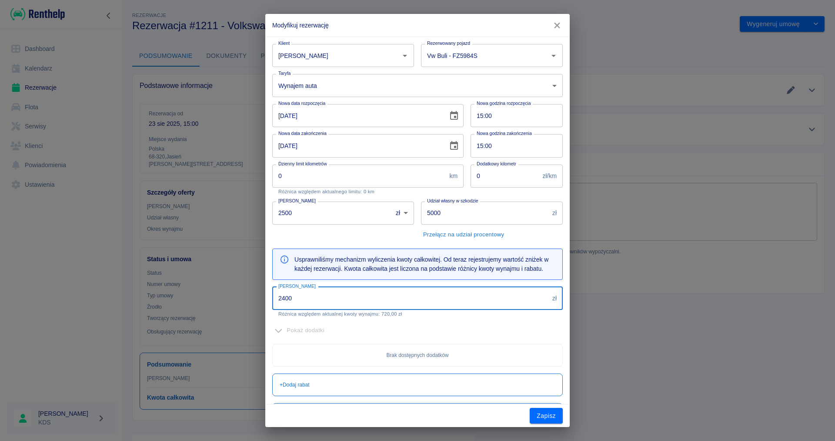
click at [336, 297] on input "2400" at bounding box center [410, 298] width 277 height 23
type input "1"
click at [284, 296] on input "1" at bounding box center [410, 298] width 277 height 23
type input "1500"
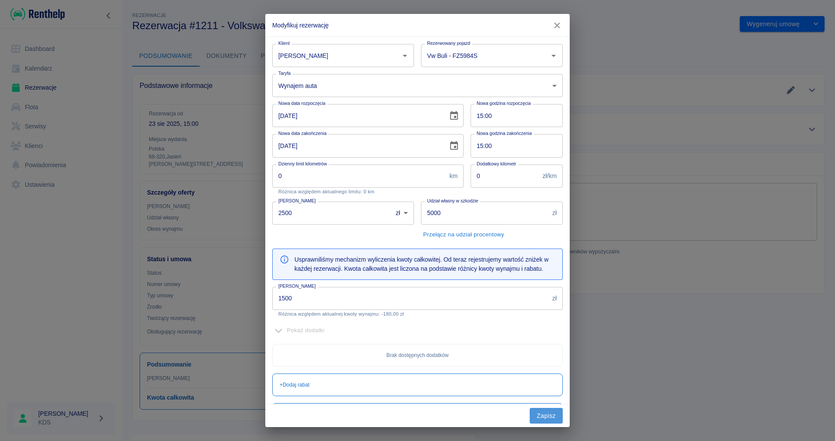
click at [549, 418] on button "Zapisz" at bounding box center [546, 416] width 33 height 16
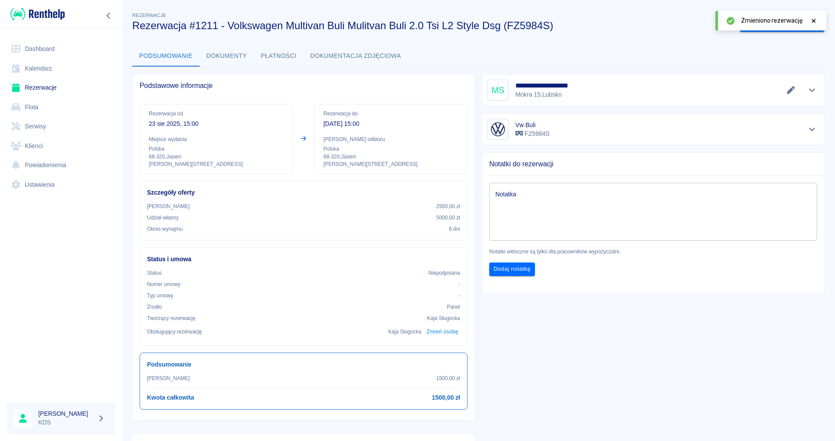
click at [57, 24] on div at bounding box center [61, 14] width 122 height 28
click at [57, 20] on img at bounding box center [37, 14] width 54 height 14
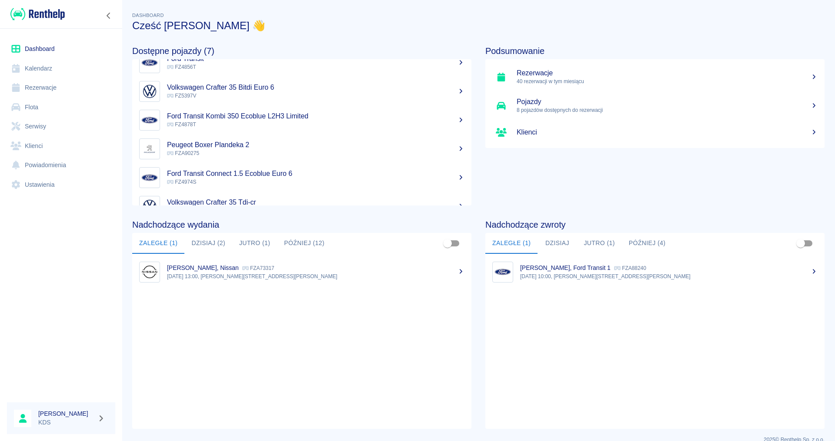
scroll to position [21, 0]
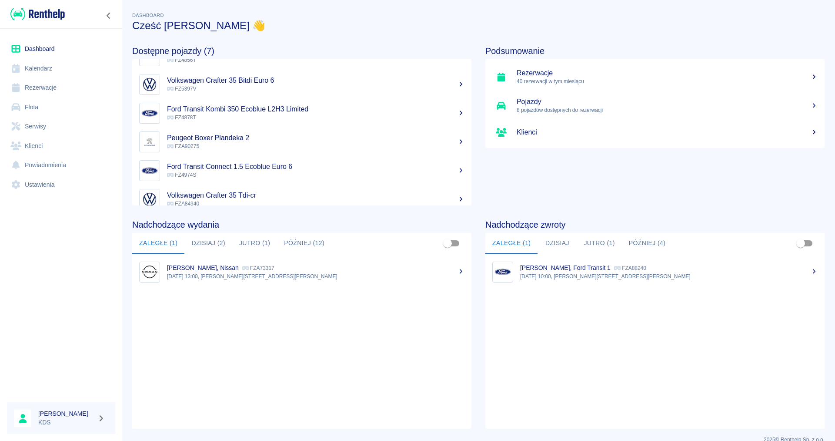
click at [589, 174] on div "Podsumowanie Rezerwacje 40 rezerwacji w tym miesiącu Pojazdy 8 pojazdów dostępn…" at bounding box center [647, 119] width 353 height 174
